Goal: Book appointment/travel/reservation

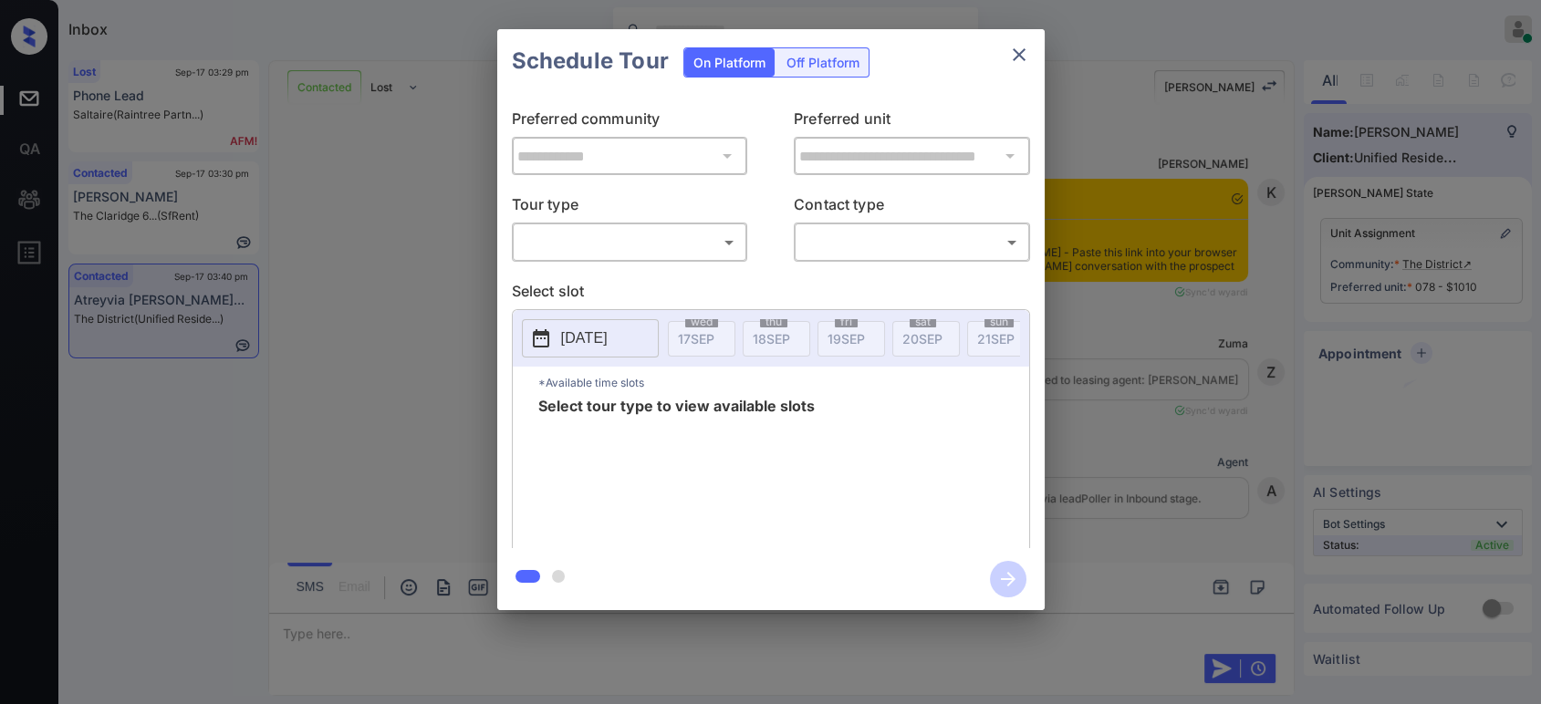
scroll to position [4335, 0]
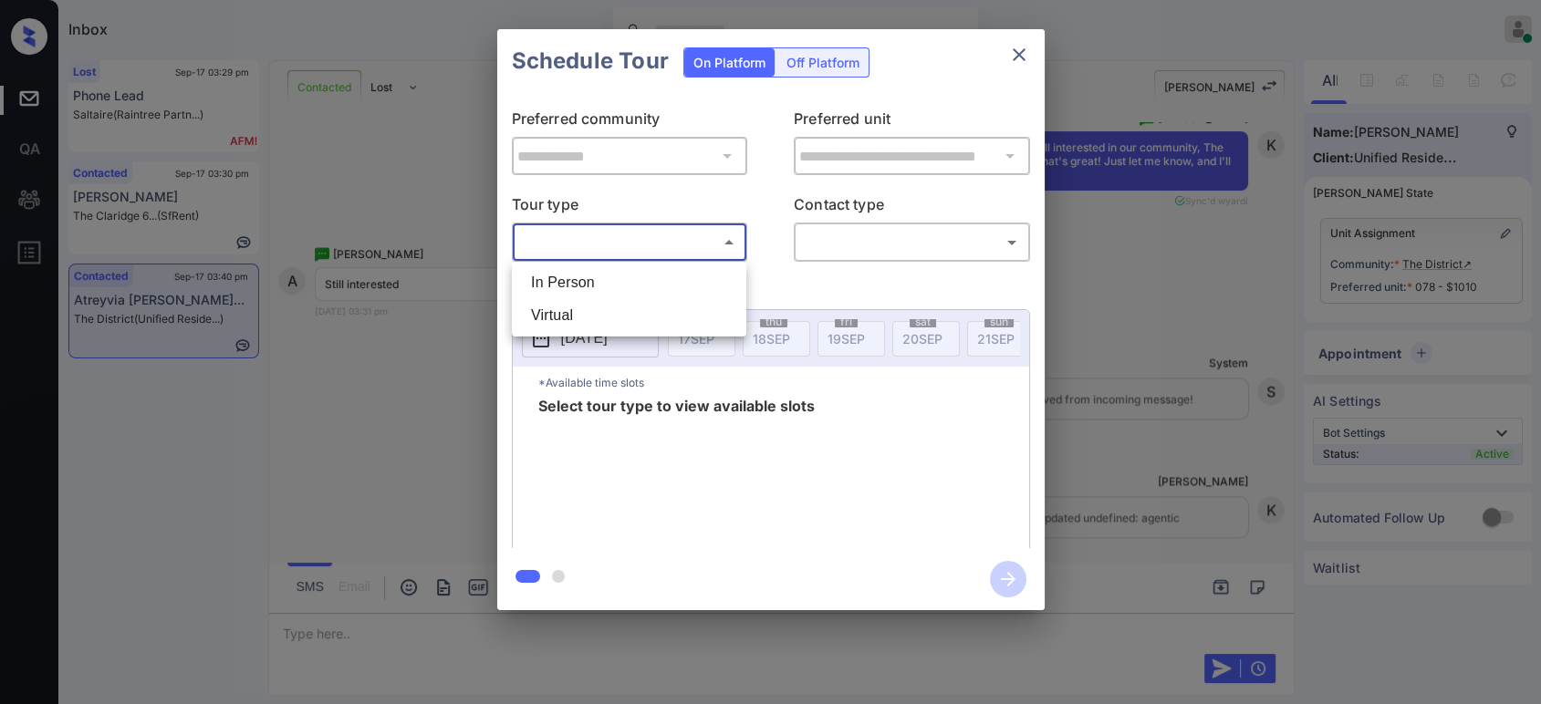
click at [630, 248] on body "Inbox Hope Jatap Online Set yourself offline Set yourself on break Profile Swit…" at bounding box center [770, 352] width 1541 height 704
click at [617, 283] on li "In Person" at bounding box center [628, 282] width 225 height 33
type input "********"
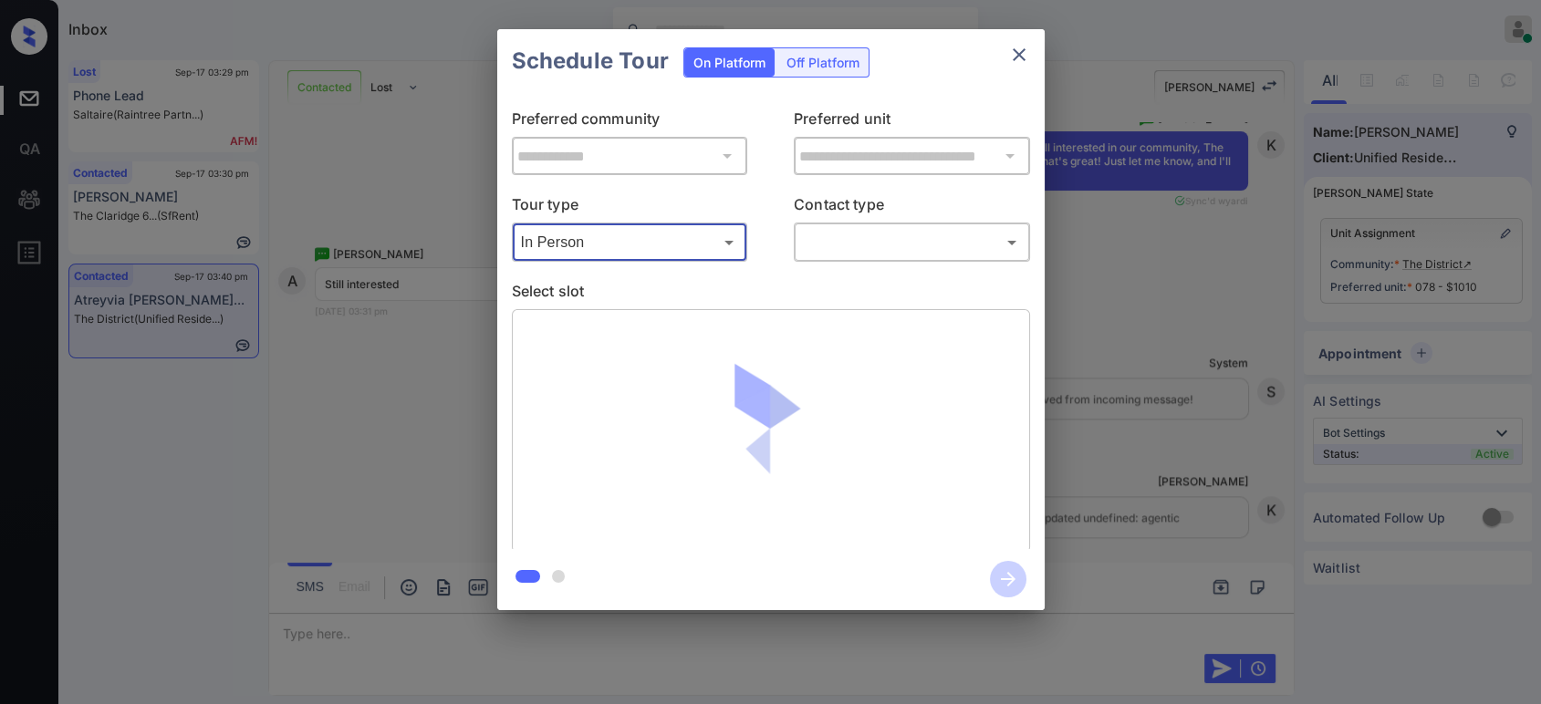
click at [872, 233] on body "Inbox Hope Jatap Online Set yourself offline Set yourself on break Profile Swit…" at bounding box center [770, 352] width 1541 height 704
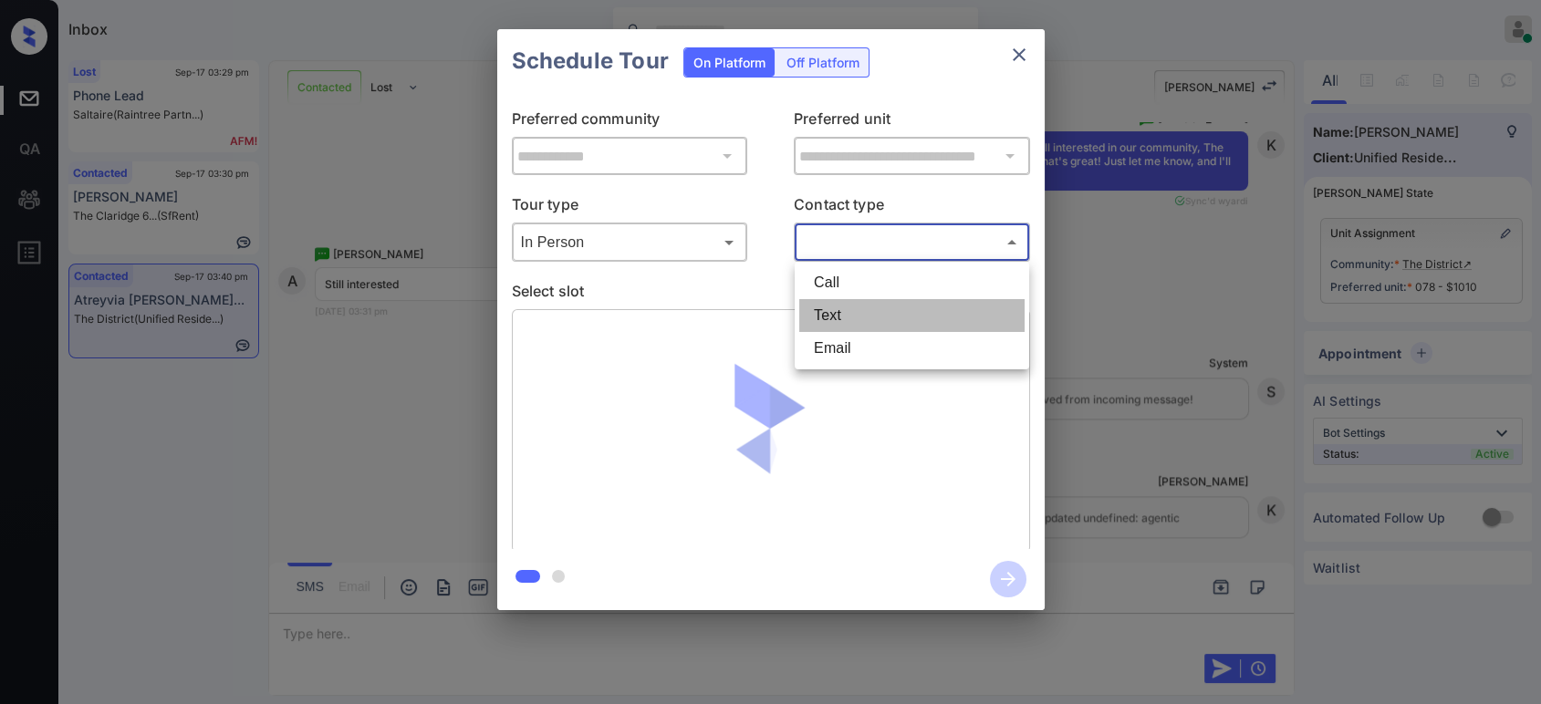
click at [856, 306] on li "Text" at bounding box center [911, 315] width 225 height 33
type input "****"
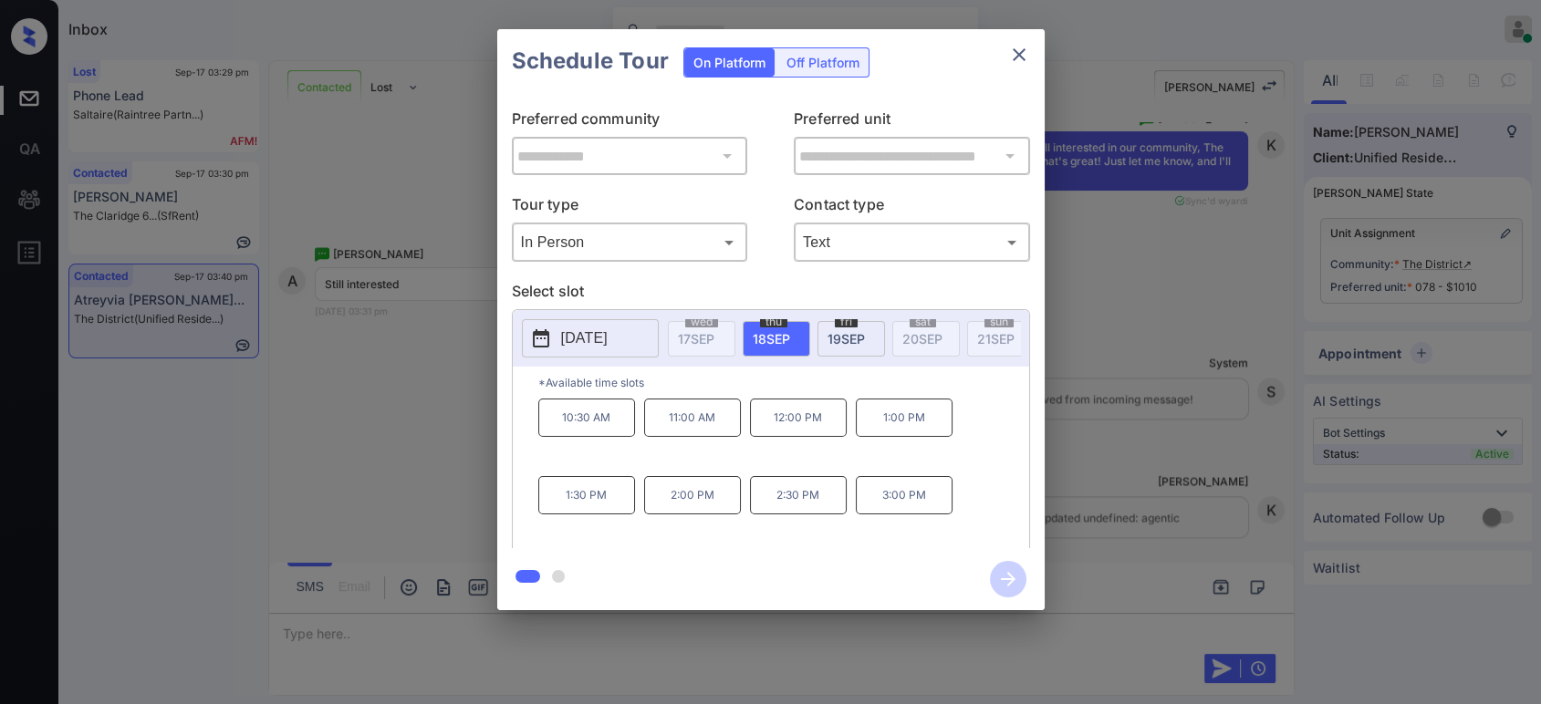
click at [607, 338] on p "[DATE]" at bounding box center [584, 338] width 47 height 22
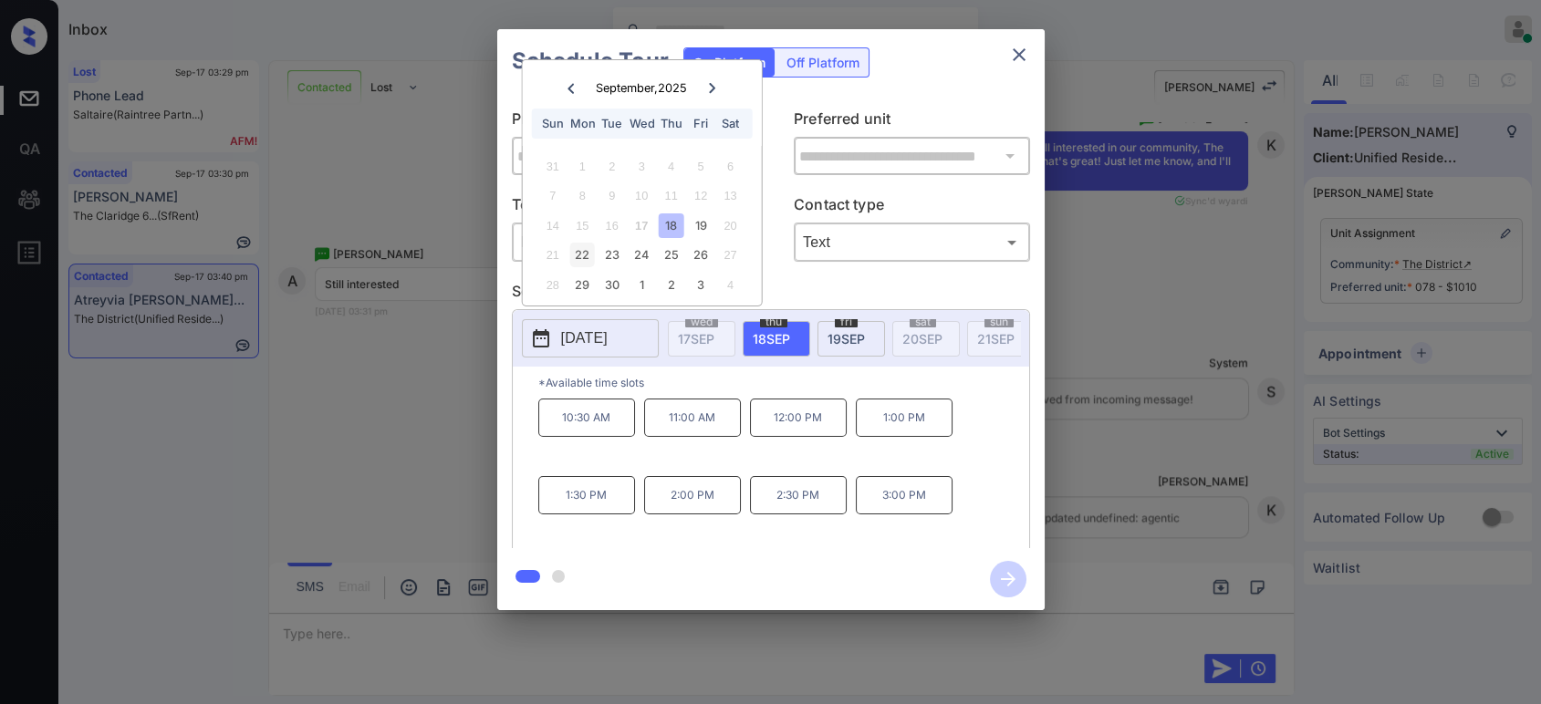
click at [587, 254] on div "22" at bounding box center [582, 255] width 25 height 25
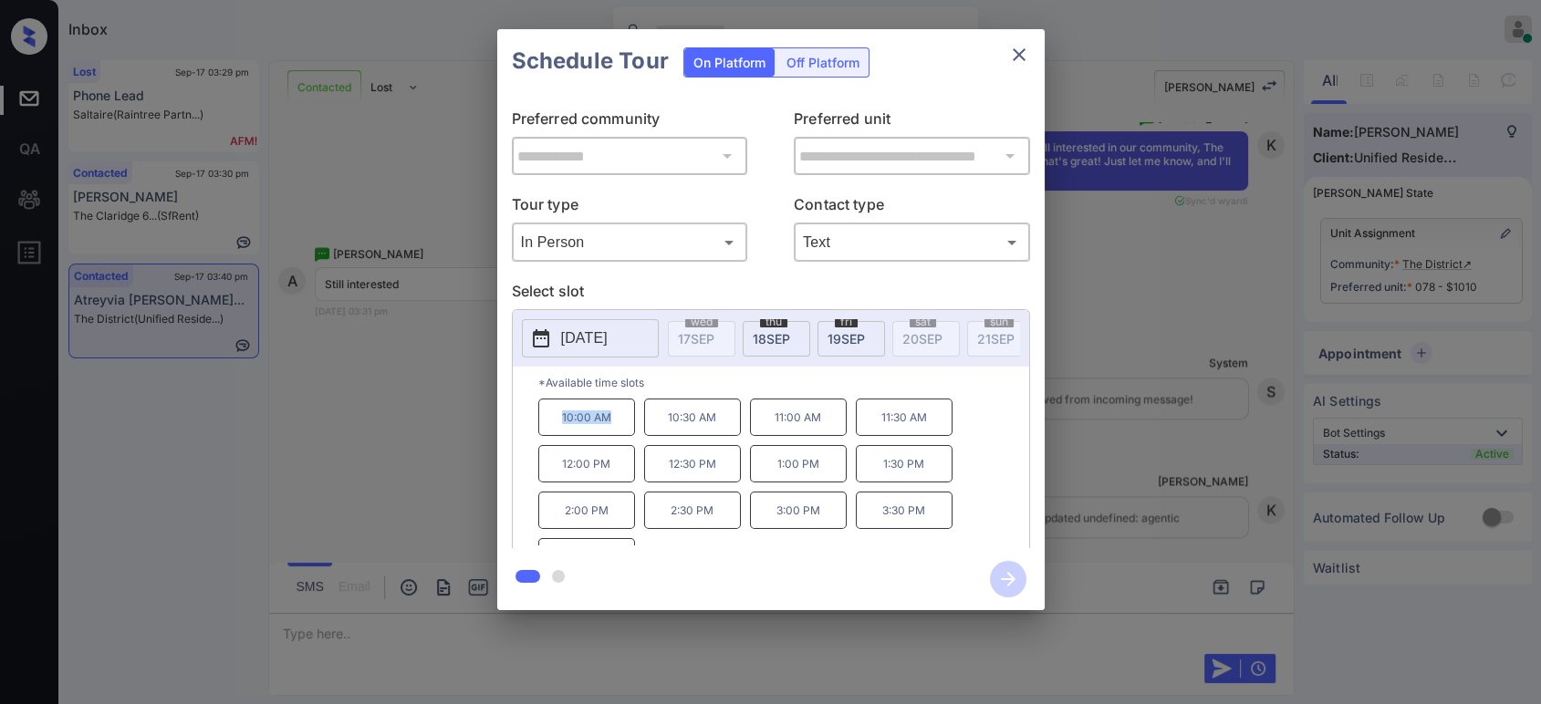
drag, startPoint x: 549, startPoint y: 429, endPoint x: 614, endPoint y: 429, distance: 64.8
click at [614, 429] on p "10:00 AM" at bounding box center [586, 417] width 97 height 37
copy p "10:00 AM"
click at [1014, 53] on icon "close" at bounding box center [1019, 55] width 22 height 22
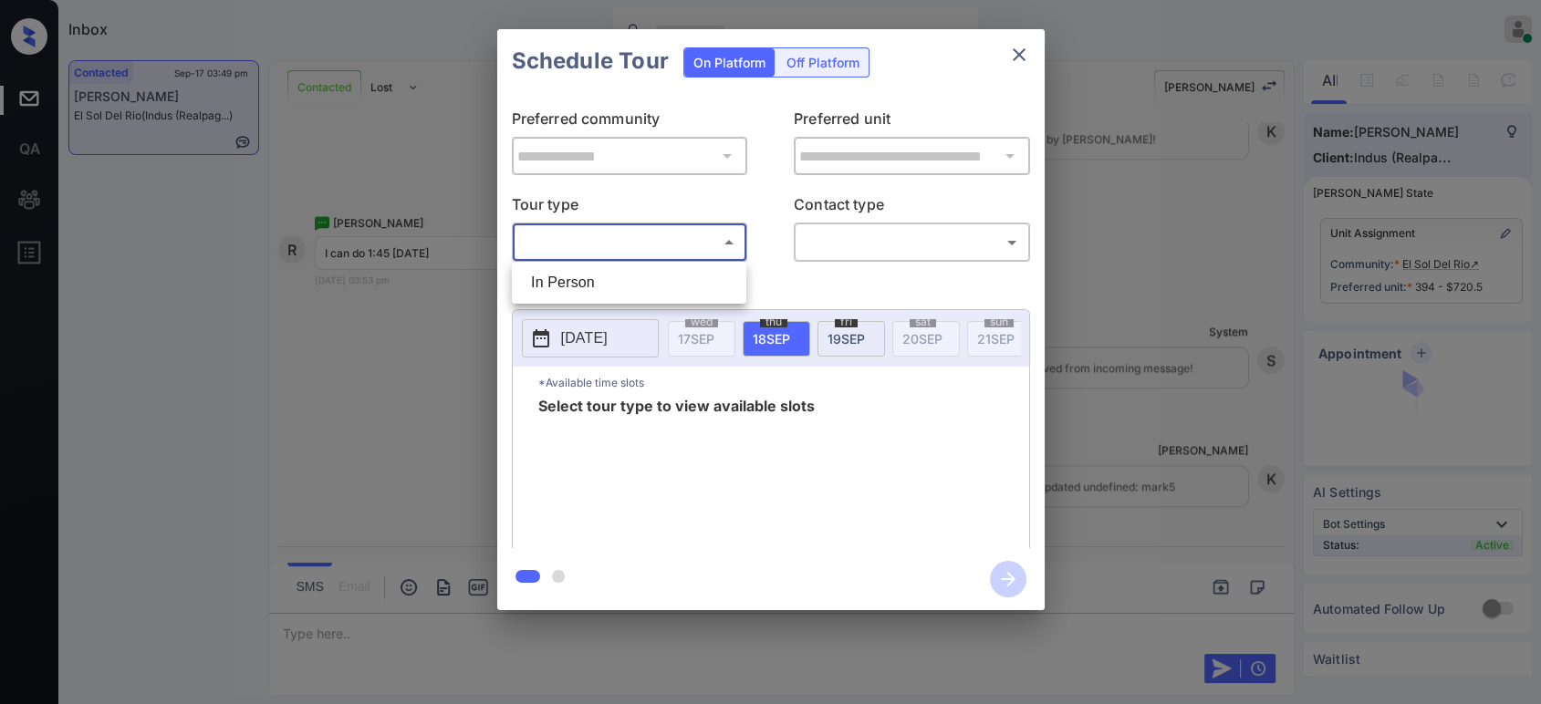
click at [700, 241] on body "Inbox Hope Jatap Online Set yourself offline Set yourself on break Profile Swit…" at bounding box center [770, 352] width 1541 height 704
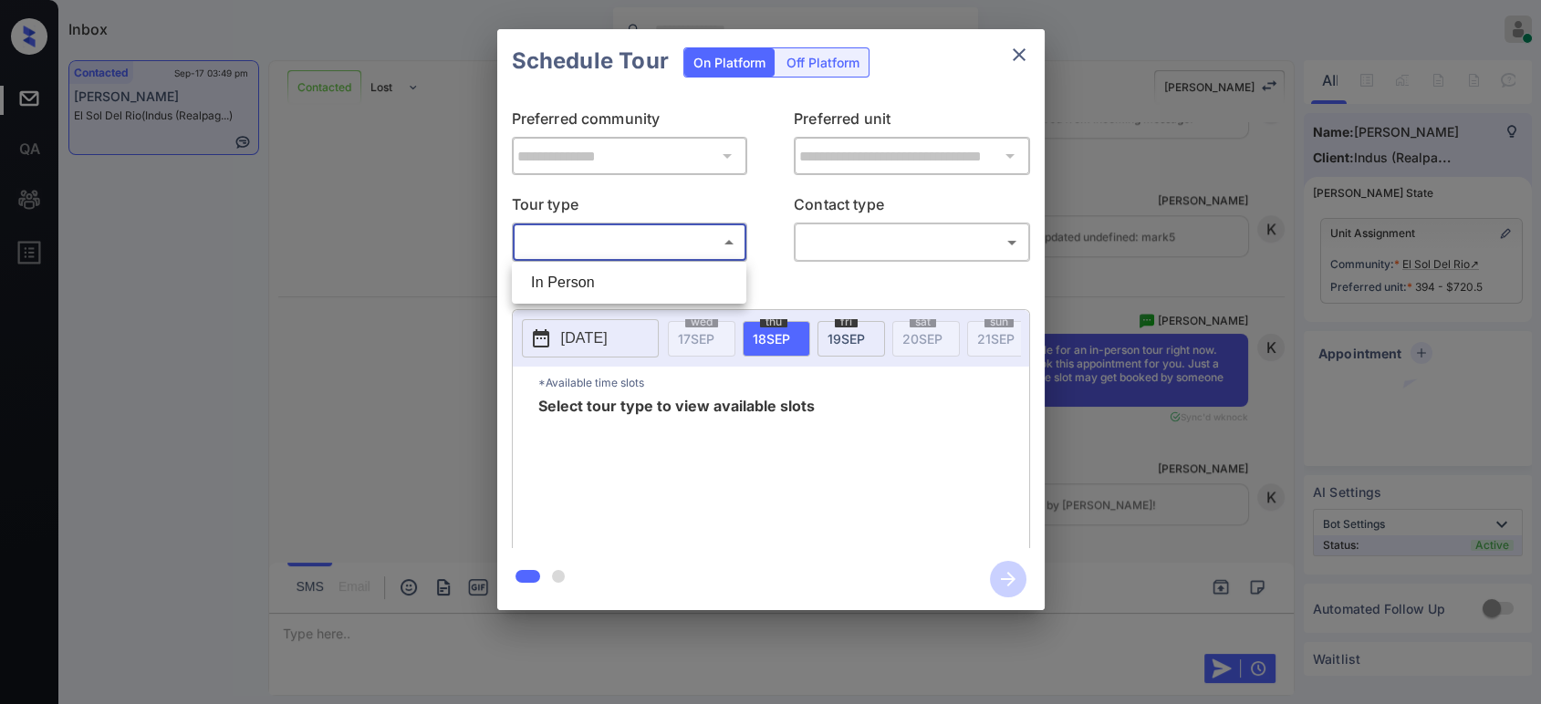
scroll to position [3680, 0]
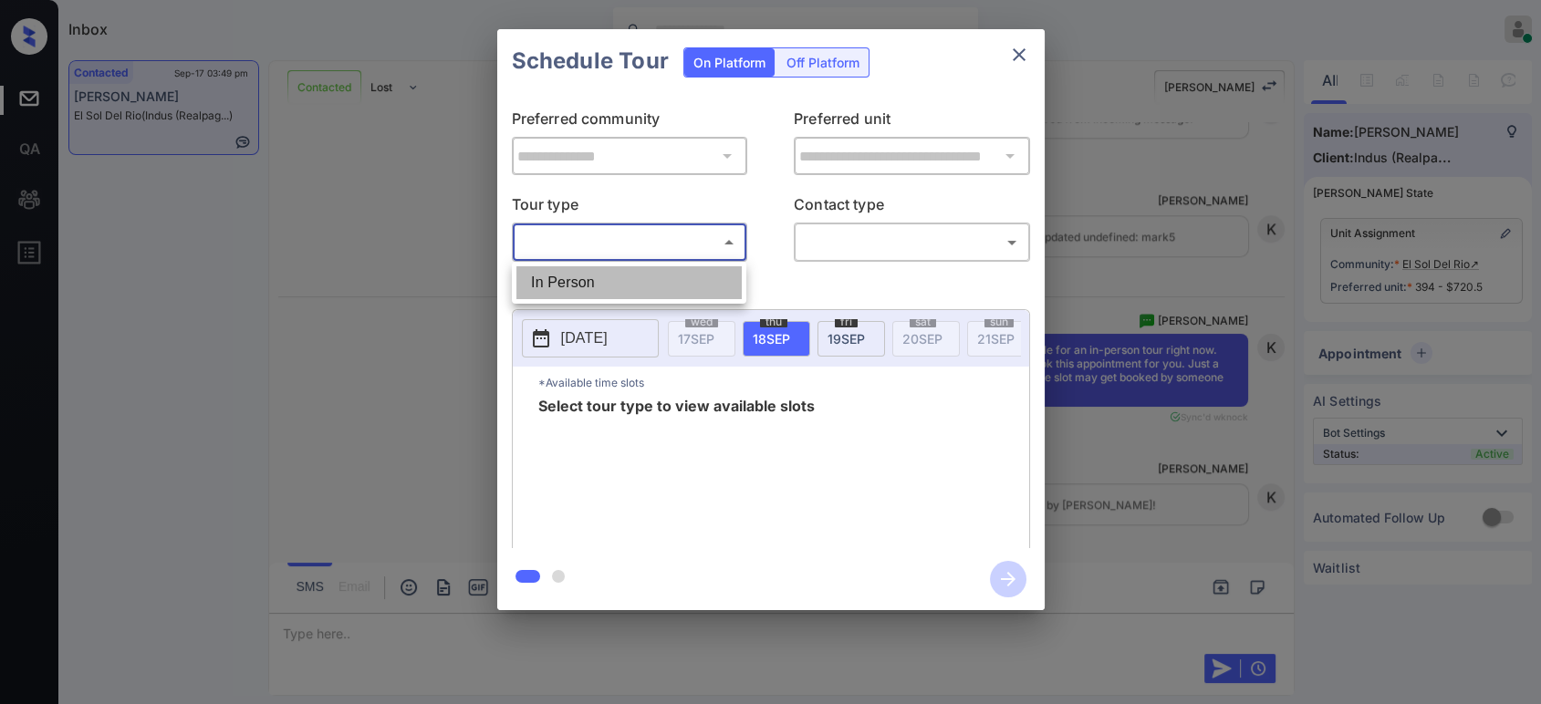
click at [679, 272] on li "In Person" at bounding box center [628, 282] width 225 height 33
type input "********"
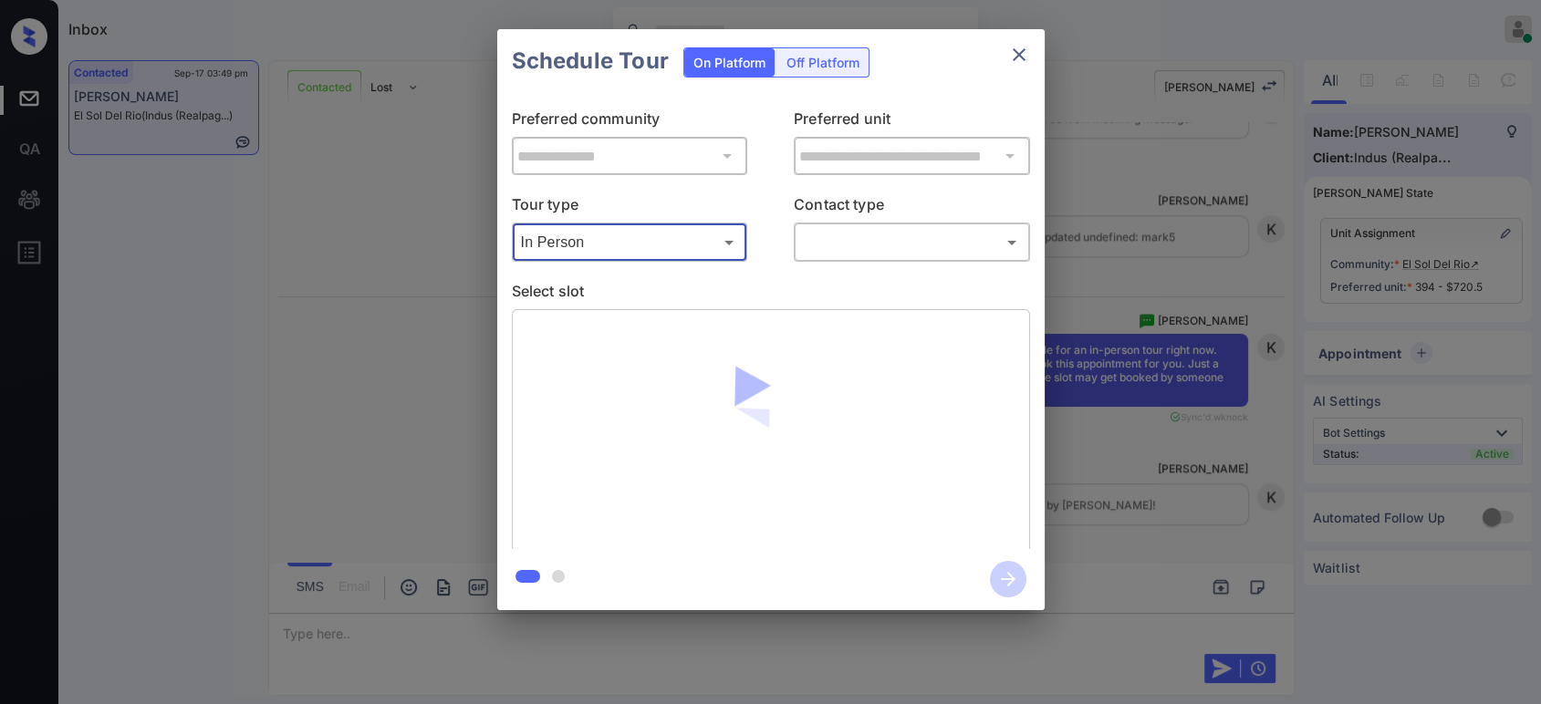
click at [871, 254] on body "Inbox Hope Jatap Online Set yourself offline Set yourself on break Profile Swit…" at bounding box center [770, 352] width 1541 height 704
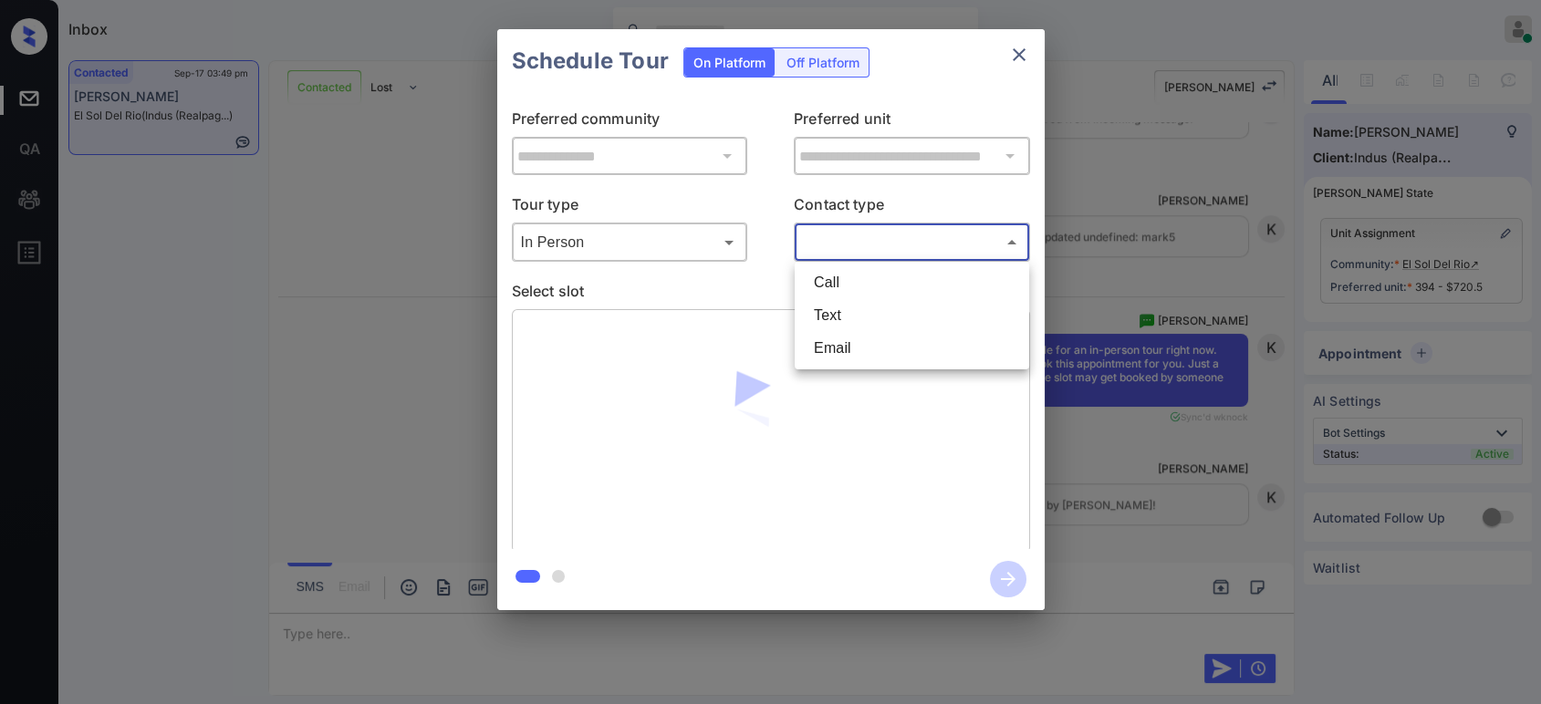
click at [861, 325] on li "Text" at bounding box center [911, 315] width 225 height 33
type input "****"
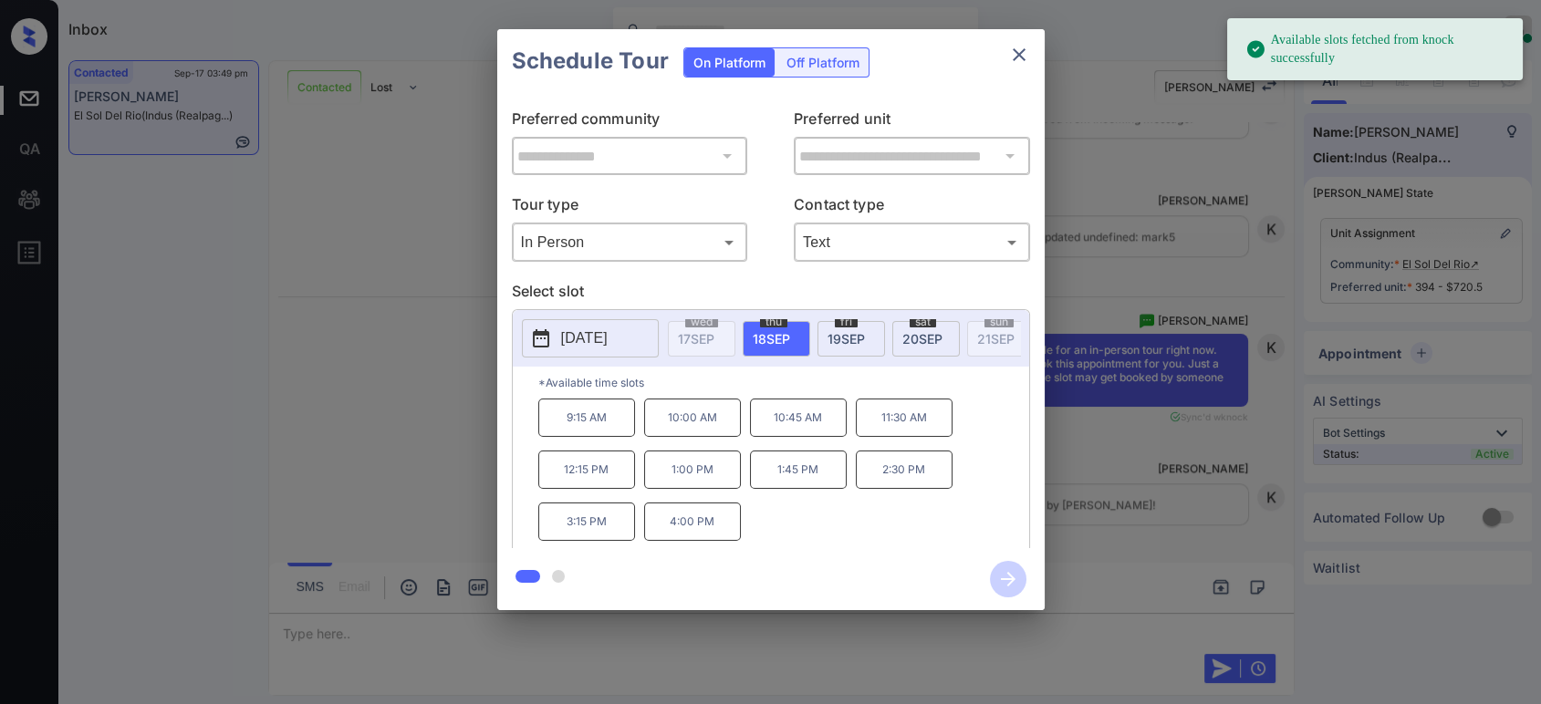
click at [865, 340] on div "[DATE]" at bounding box center [850, 339] width 67 height 36
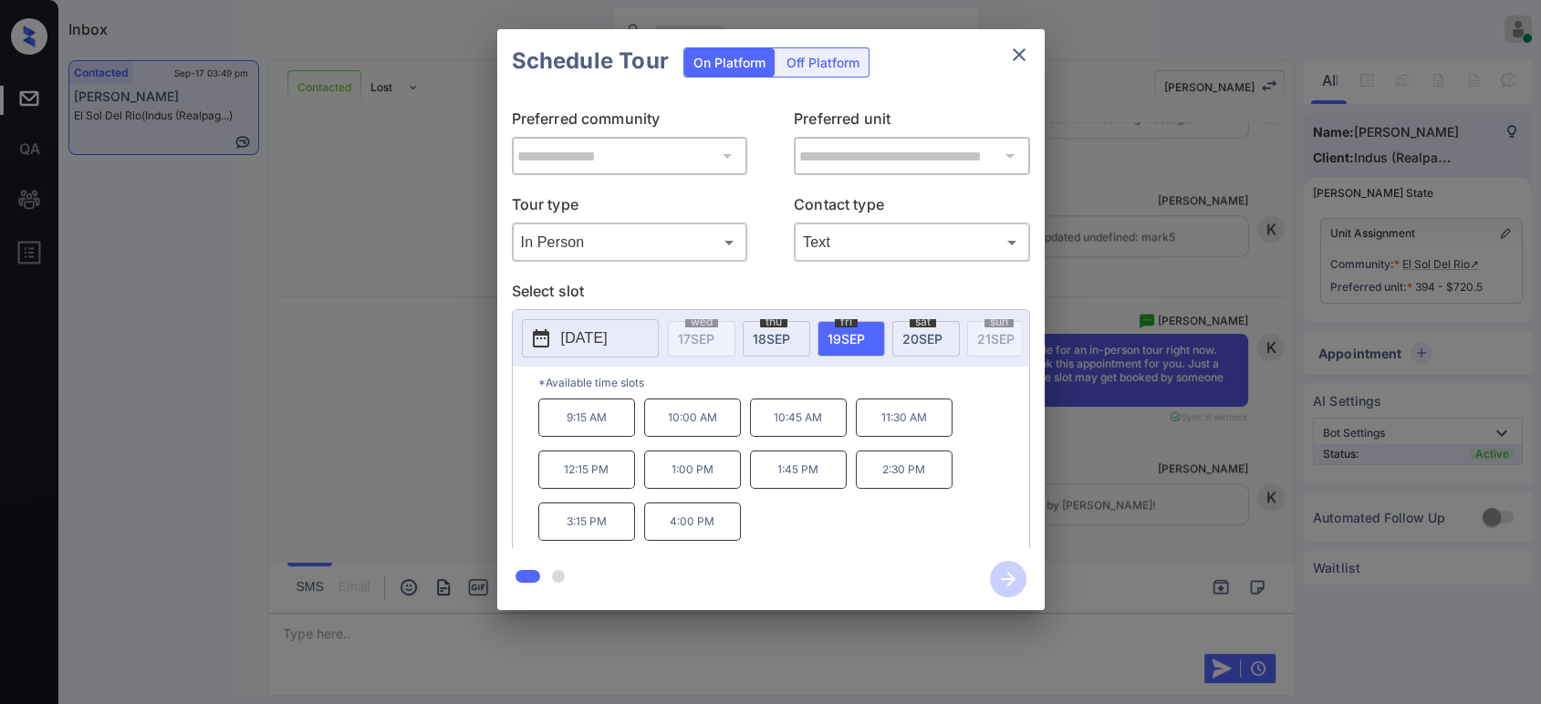
click at [783, 489] on p "1:45 PM" at bounding box center [798, 470] width 97 height 38
click at [1001, 575] on icon "button" at bounding box center [1008, 579] width 36 height 36
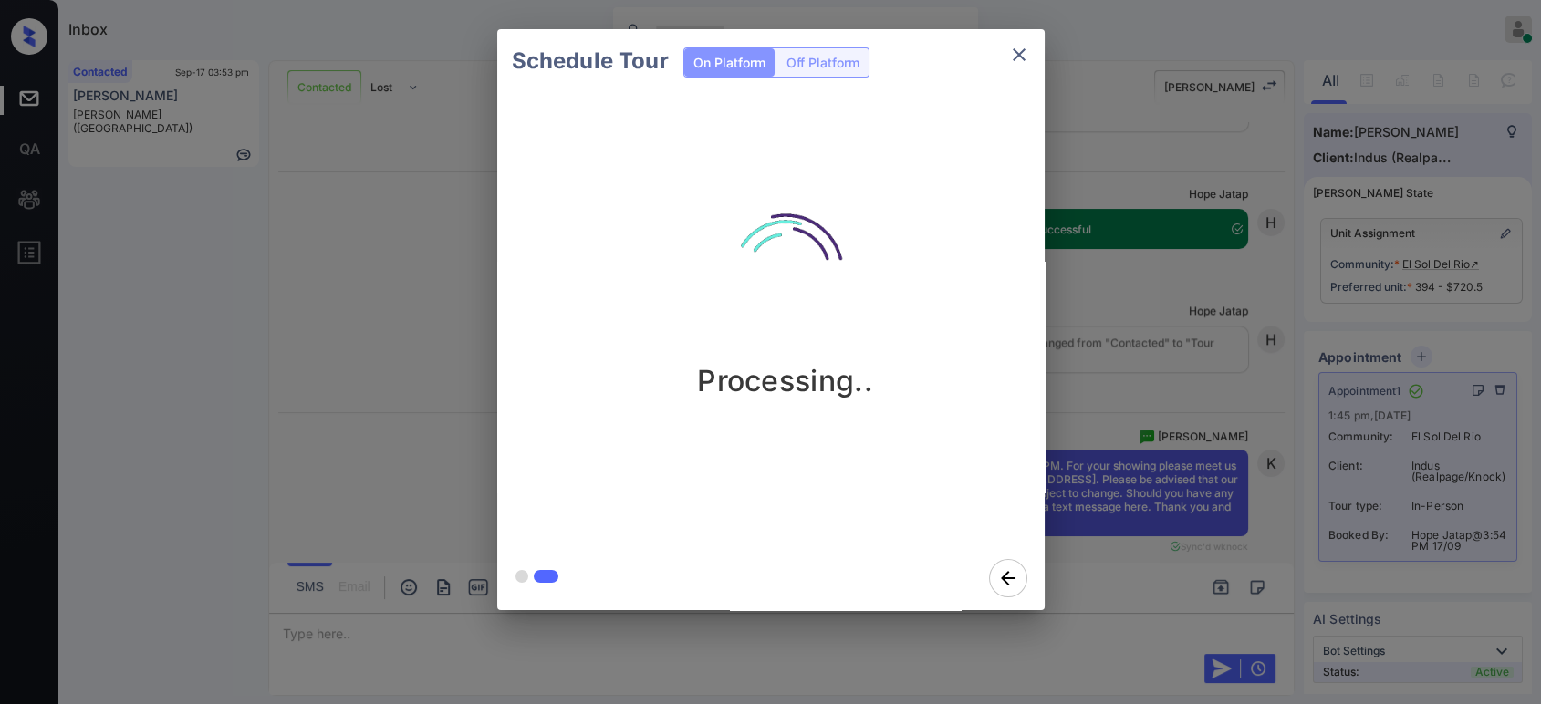
scroll to position [4081, 0]
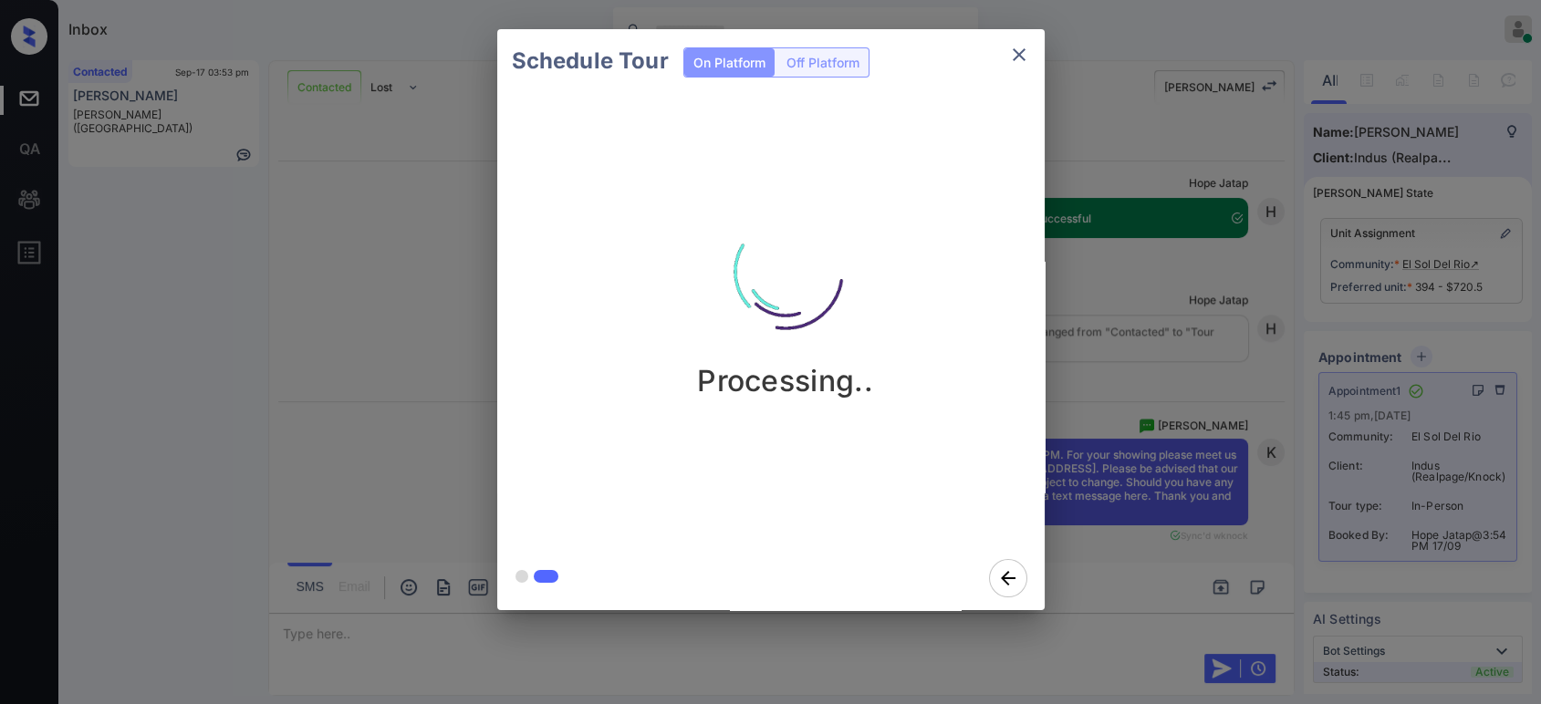
click at [1242, 394] on div "Schedule Tour On Platform Off Platform Processing.." at bounding box center [770, 319] width 1541 height 639
